Goal: Transaction & Acquisition: Purchase product/service

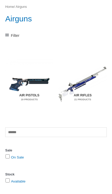
scroll to position [51, 0]
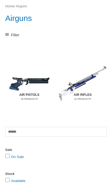
click at [38, 85] on img "Visit product category Air Pistols" at bounding box center [29, 83] width 48 height 51
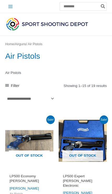
click at [41, 84] on link "Filter" at bounding box center [31, 85] width 53 height 7
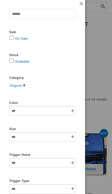
scroll to position [4, 0]
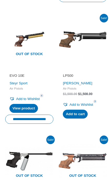
scroll to position [381, 0]
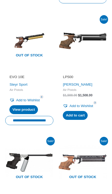
click at [25, 82] on link "Steyr Sport" at bounding box center [18, 84] width 18 height 4
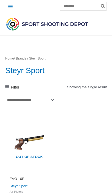
click at [37, 140] on img at bounding box center [29, 142] width 48 height 48
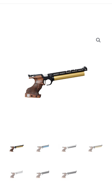
scroll to position [32, 0]
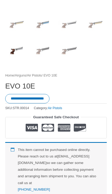
click at [49, 101] on input "**********" at bounding box center [27, 98] width 44 height 9
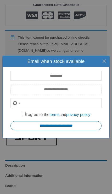
click at [98, 94] on input "email" at bounding box center [55, 90] width 91 height 10
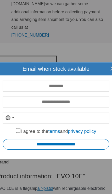
scroll to position [300, 1]
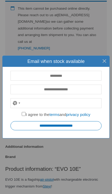
click at [105, 66] on button "×" at bounding box center [104, 61] width 11 height 11
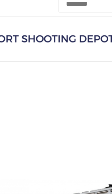
scroll to position [0, 0]
